Goal: Navigation & Orientation: Find specific page/section

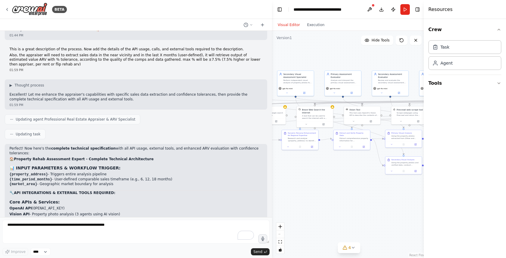
click at [228, 190] on h2 "🔧 API INTEGRATIONS & EXTERNAL TOOLS REQUIRED:" at bounding box center [135, 192] width 253 height 5
click at [381, 7] on button "Download" at bounding box center [380, 9] width 9 height 11
click at [373, 9] on button at bounding box center [369, 9] width 9 height 11
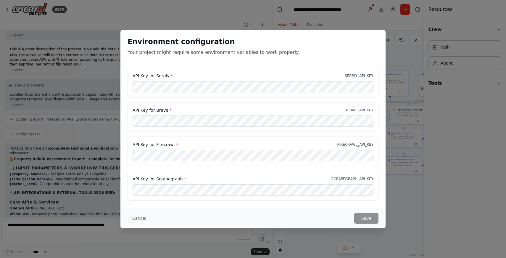
click at [448, 52] on div "Environment configuration Your project might require some environment variables…" at bounding box center [253, 129] width 506 height 258
drag, startPoint x: 143, startPoint y: 218, endPoint x: 170, endPoint y: 190, distance: 38.3
click at [143, 218] on button "Cancel" at bounding box center [138, 218] width 23 height 11
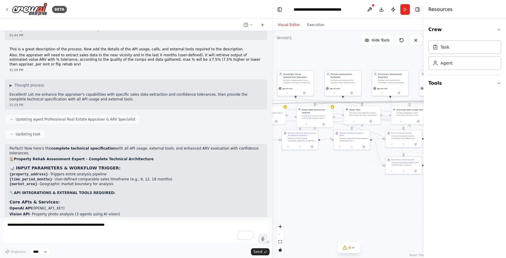
click at [414, 9] on button "Toggle Right Sidebar" at bounding box center [417, 9] width 8 height 8
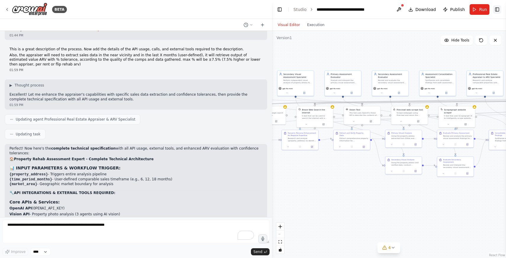
click at [498, 7] on button "Toggle Right Sidebar" at bounding box center [497, 9] width 8 height 8
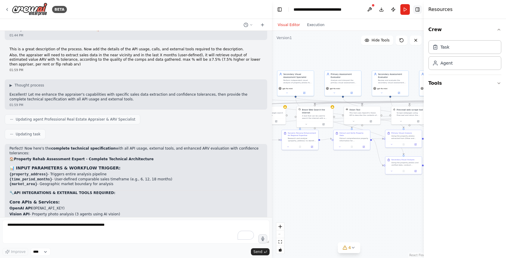
click at [418, 9] on button "Toggle Right Sidebar" at bounding box center [417, 9] width 8 height 8
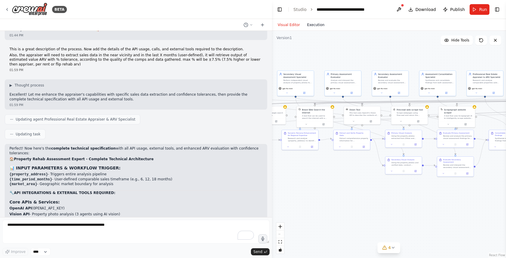
click at [317, 26] on button "Execution" at bounding box center [315, 24] width 25 height 7
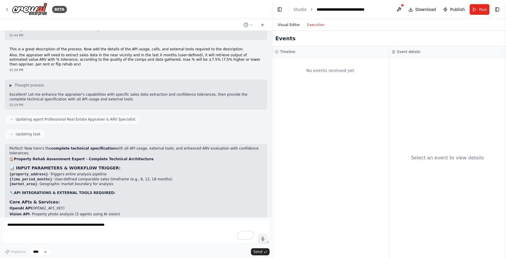
click at [295, 23] on button "Visual Editor" at bounding box center [288, 24] width 29 height 7
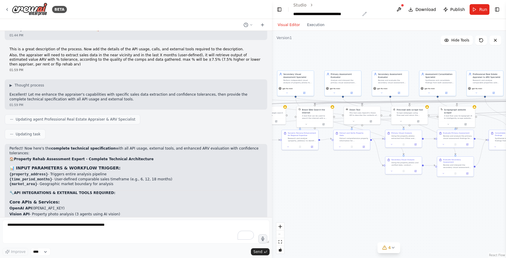
click at [344, 11] on div "**********" at bounding box center [326, 14] width 67 height 6
click at [9, 9] on icon at bounding box center [7, 9] width 5 height 5
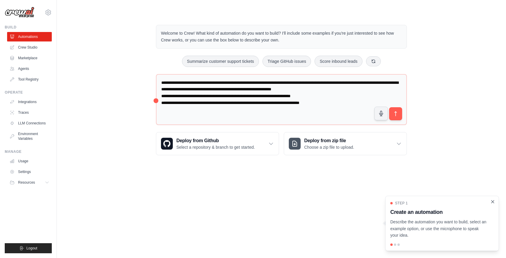
click at [494, 201] on icon "Close walkthrough" at bounding box center [492, 201] width 5 height 5
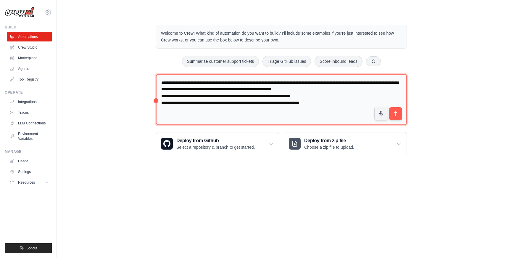
click at [200, 98] on textarea "**********" at bounding box center [281, 99] width 251 height 51
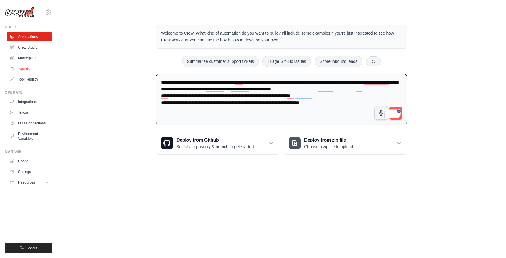
click at [30, 68] on link "Agents" at bounding box center [30, 68] width 45 height 9
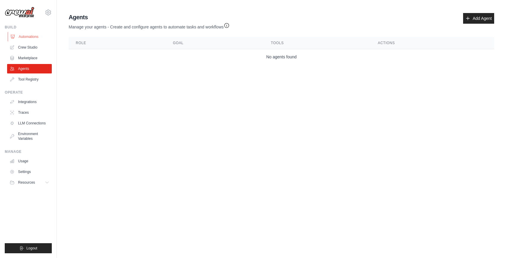
click at [25, 35] on link "Automations" at bounding box center [30, 36] width 45 height 9
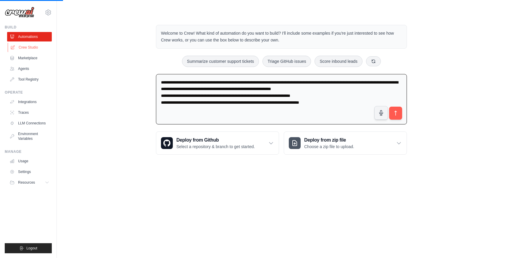
click at [30, 47] on link "Crew Studio" at bounding box center [30, 47] width 45 height 9
